Goal: Transaction & Acquisition: Obtain resource

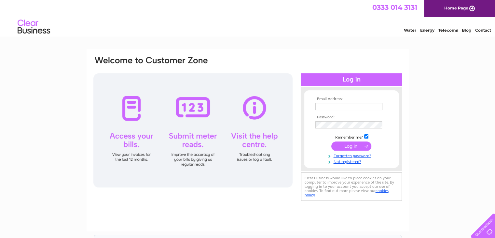
type input "office@rosskeenfreechurch.co.uk"
click at [344, 149] on input "submit" at bounding box center [351, 145] width 40 height 9
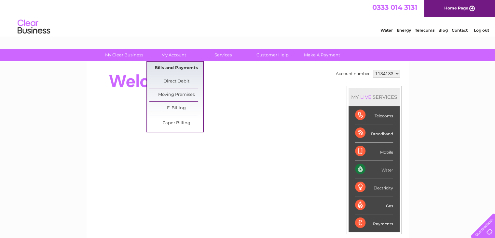
click at [169, 64] on link "Bills and Payments" at bounding box center [176, 68] width 54 height 13
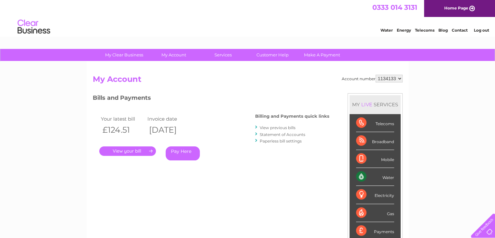
click at [130, 150] on link "." at bounding box center [127, 150] width 57 height 9
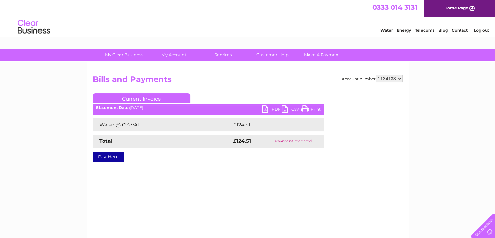
click at [266, 108] on link "PDF" at bounding box center [272, 109] width 20 height 9
click at [273, 54] on link "Customer Help" at bounding box center [273, 55] width 54 height 12
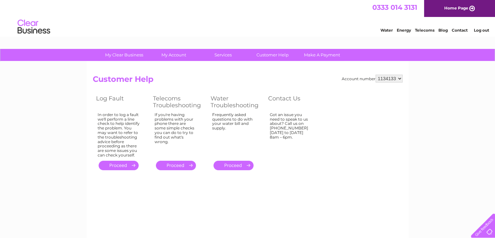
click at [285, 123] on div "Got an issue you need to speak to us about? Call us on [PHONE_NUMBER] [DATE] to…" at bounding box center [291, 133] width 42 height 42
